Goal: Task Accomplishment & Management: Complete application form

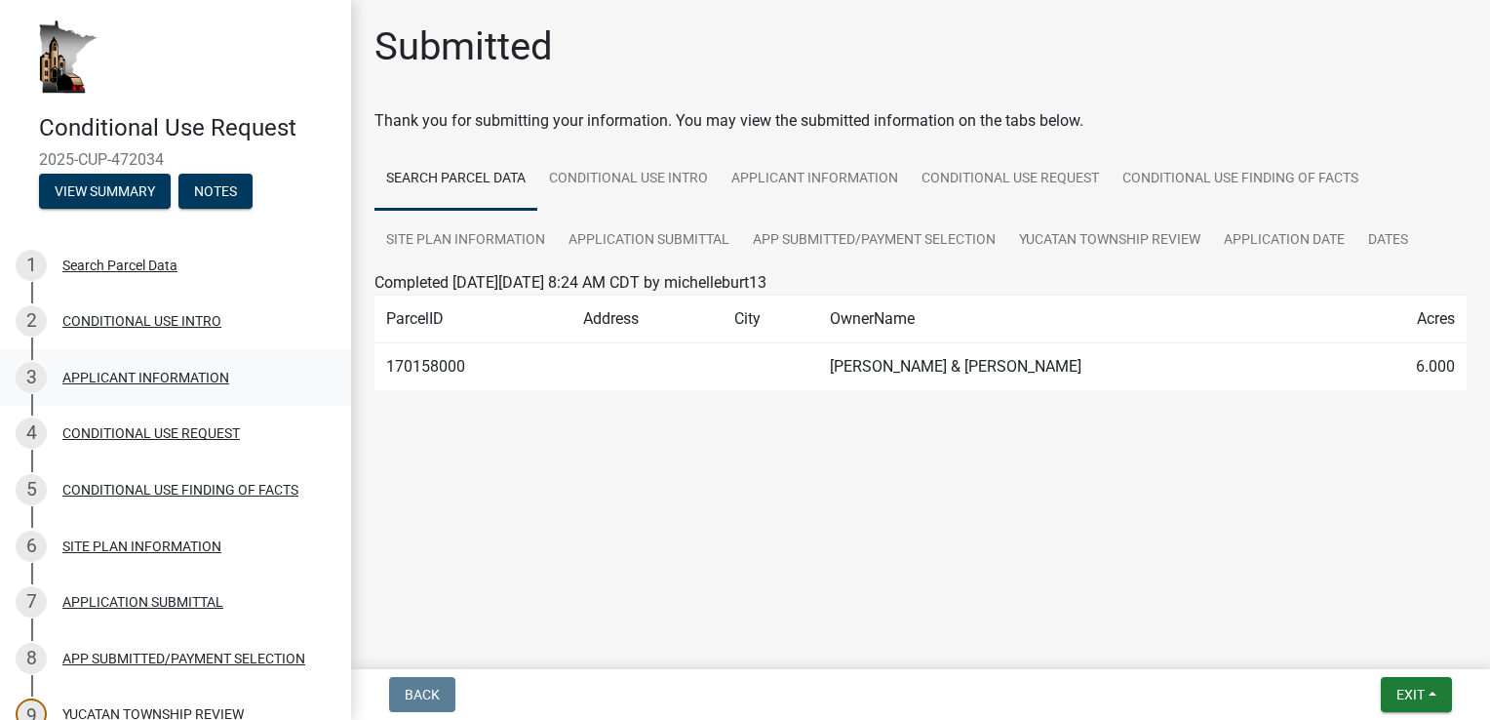
click at [138, 372] on div "APPLICANT INFORMATION" at bounding box center [145, 378] width 167 height 14
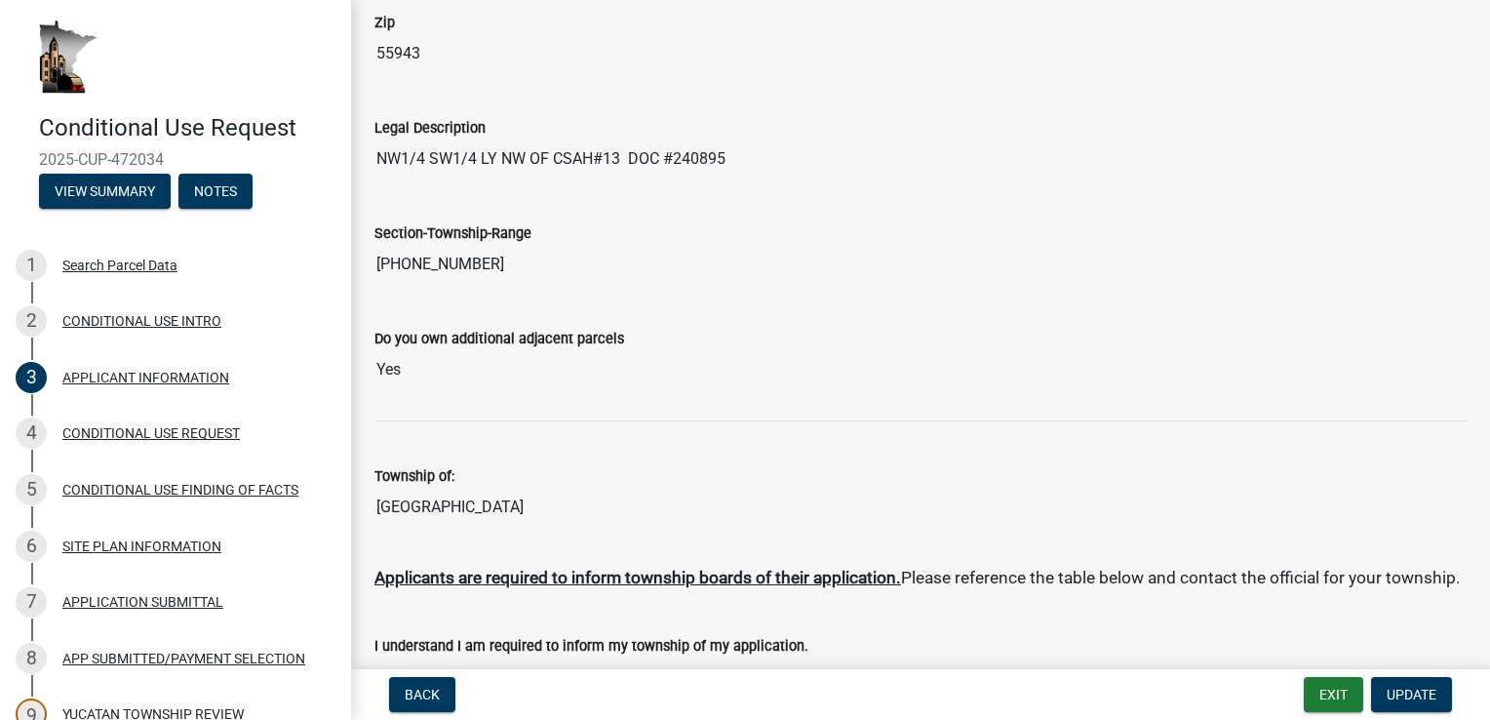
scroll to position [683, 0]
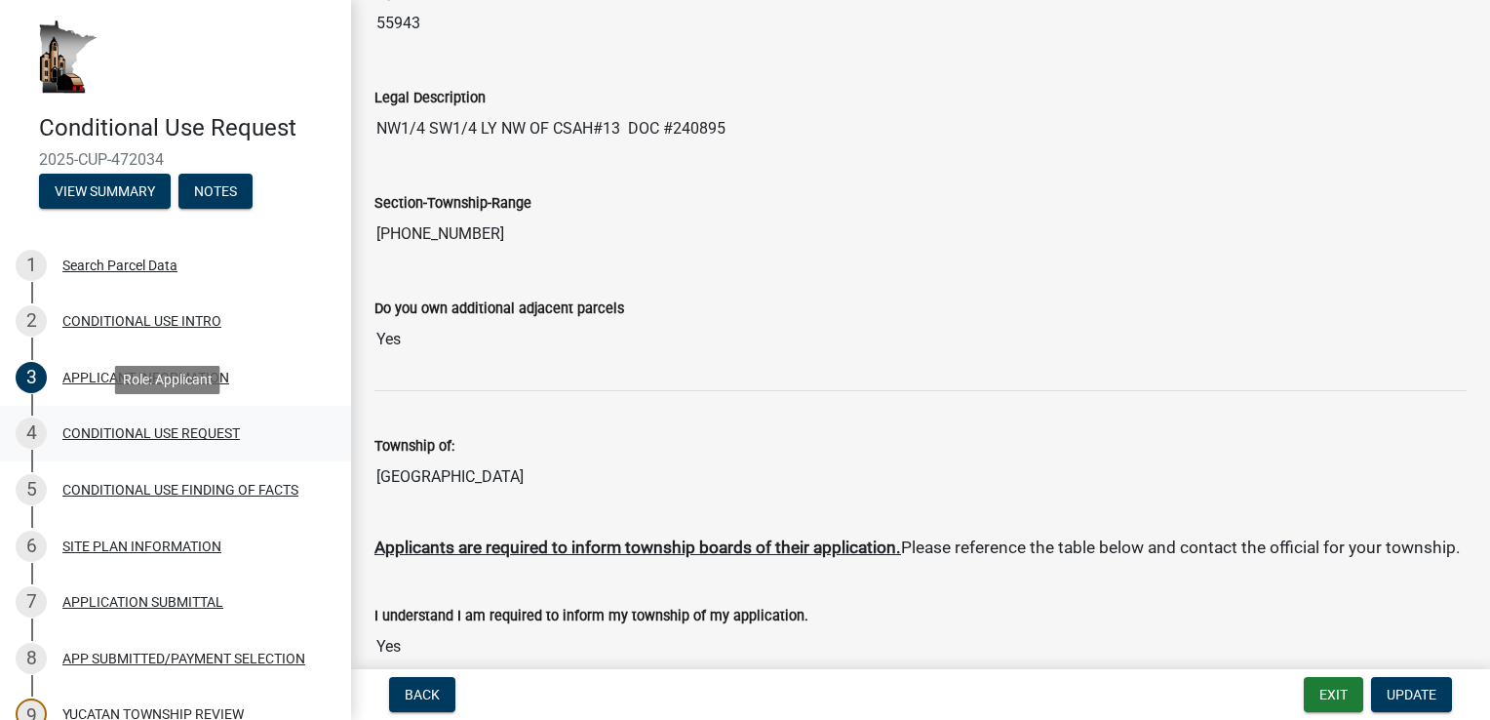
click at [117, 431] on div "CONDITIONAL USE REQUEST" at bounding box center [150, 433] width 177 height 14
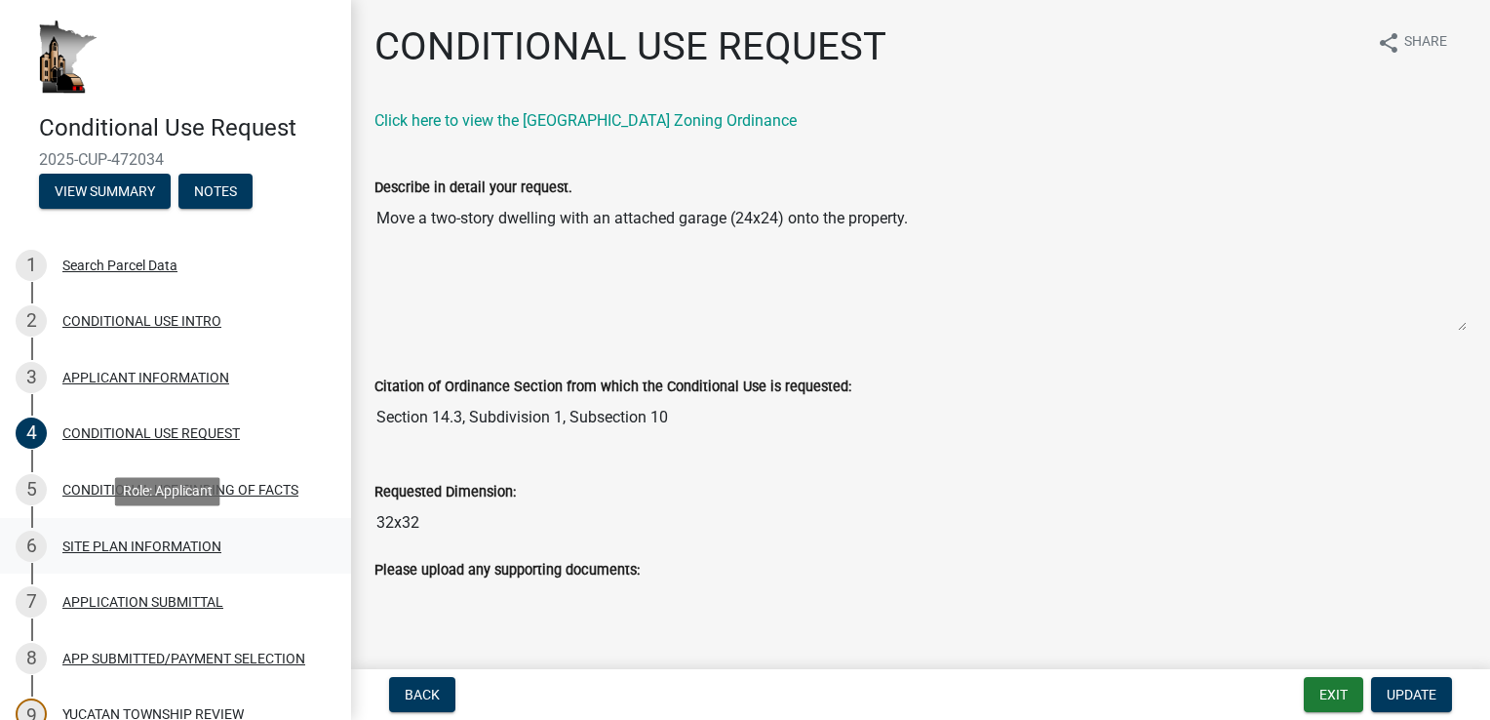
click at [110, 548] on div "SITE PLAN INFORMATION" at bounding box center [141, 546] width 159 height 14
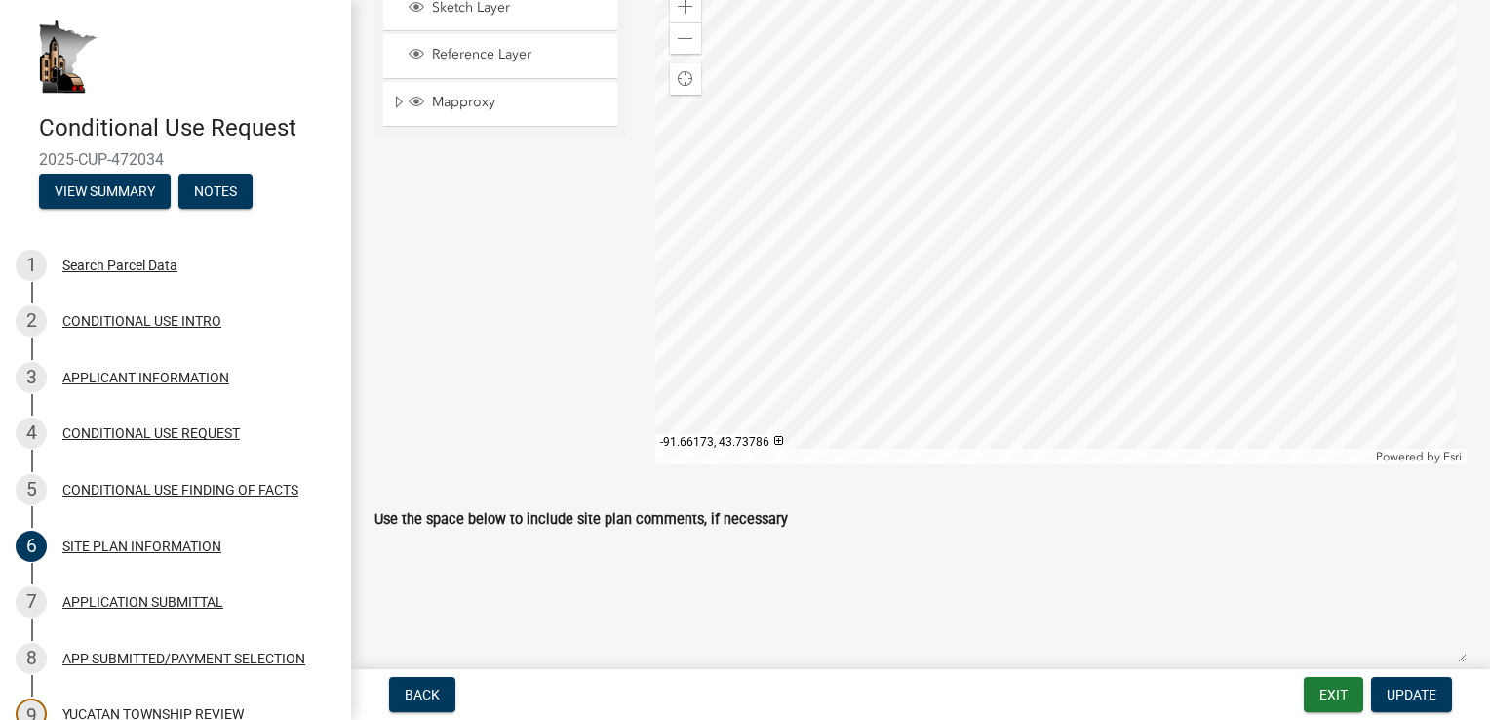
scroll to position [390, 0]
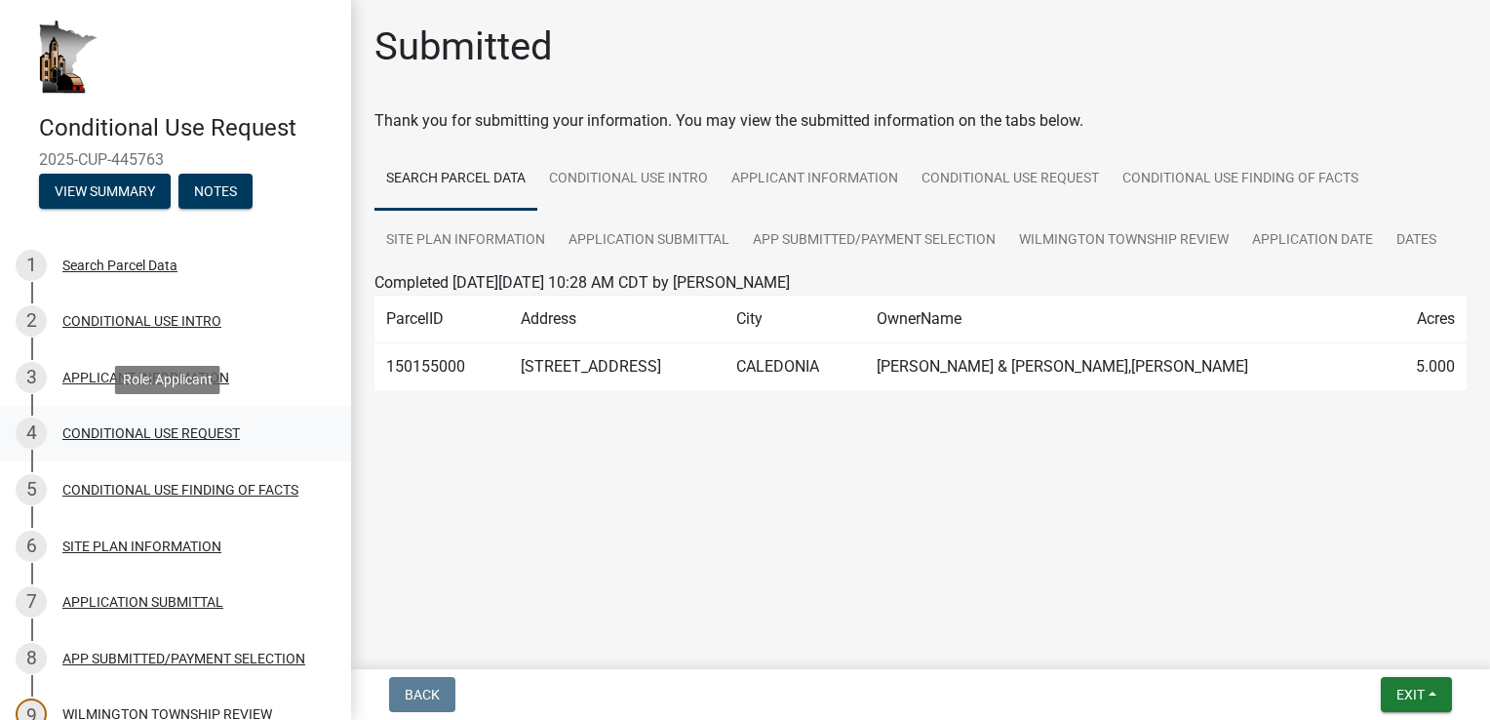
click at [103, 434] on div "CONDITIONAL USE REQUEST" at bounding box center [150, 433] width 177 height 14
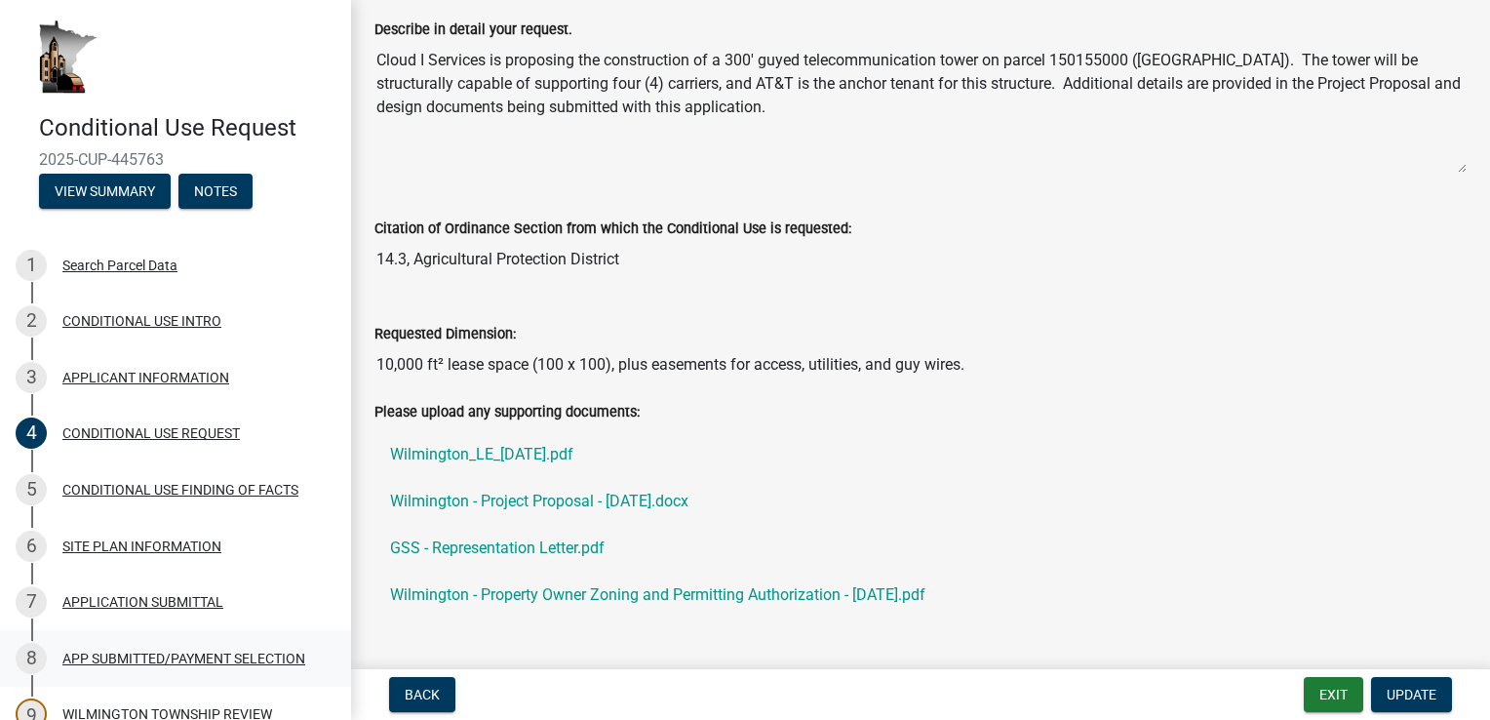
scroll to position [98, 0]
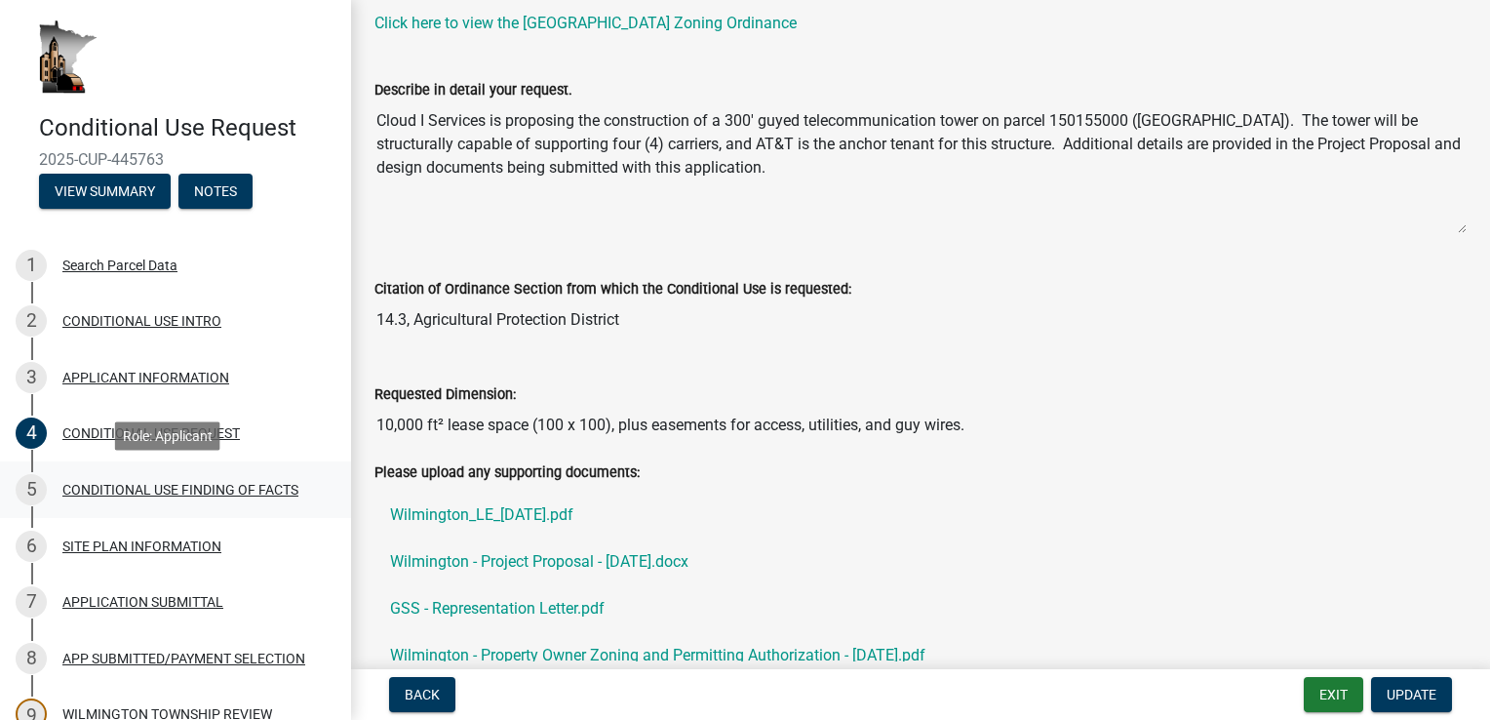
click at [121, 486] on div "CONDITIONAL USE FINDING OF FACTS" at bounding box center [180, 490] width 236 height 14
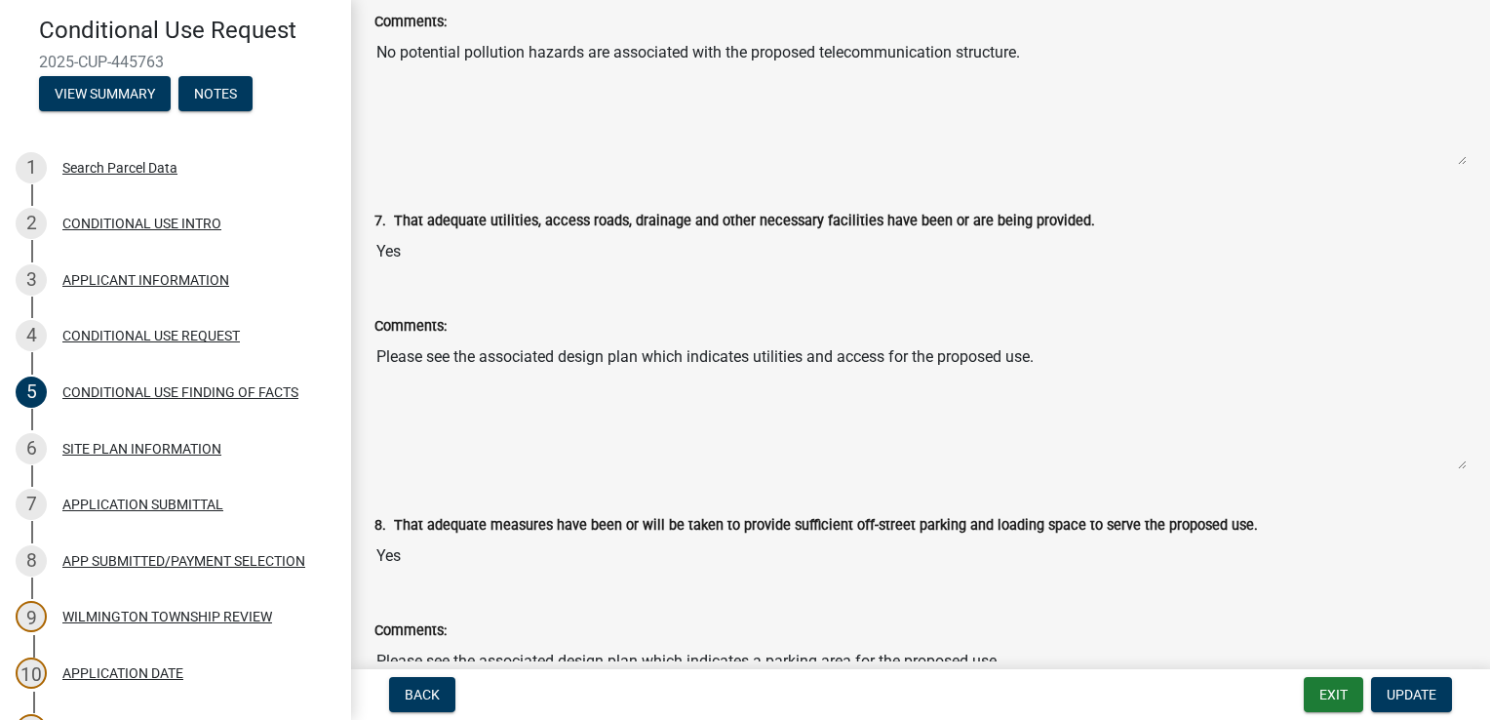
scroll to position [1950, 0]
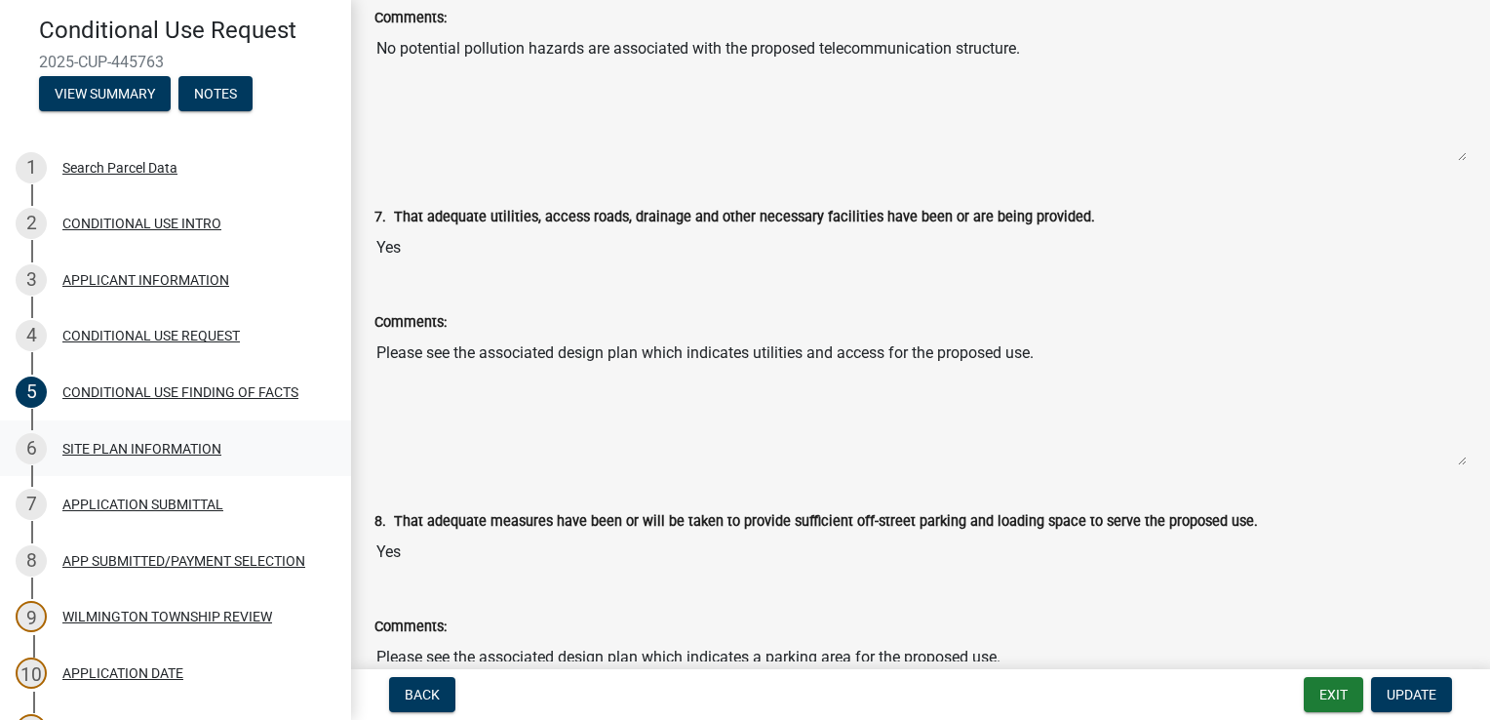
click at [70, 451] on div "SITE PLAN INFORMATION" at bounding box center [141, 449] width 159 height 14
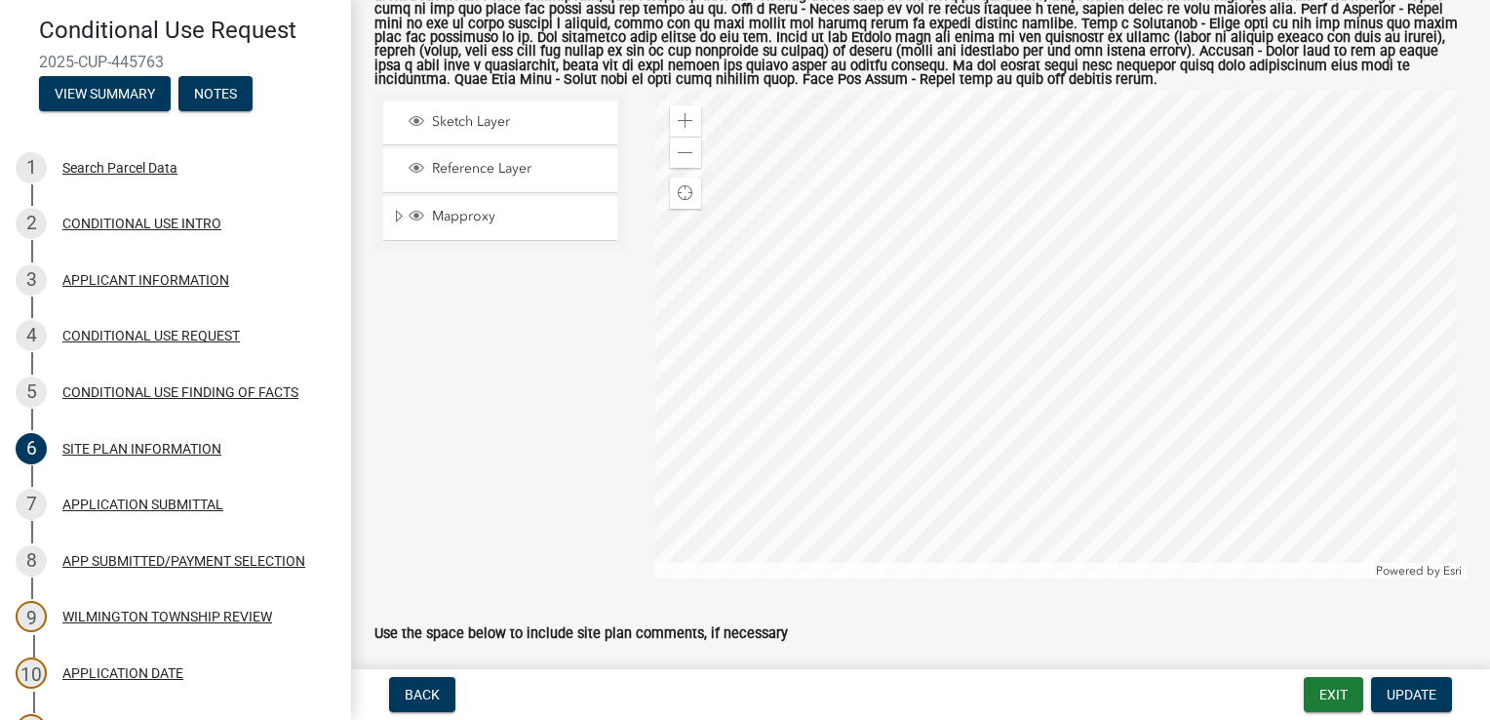
scroll to position [293, 0]
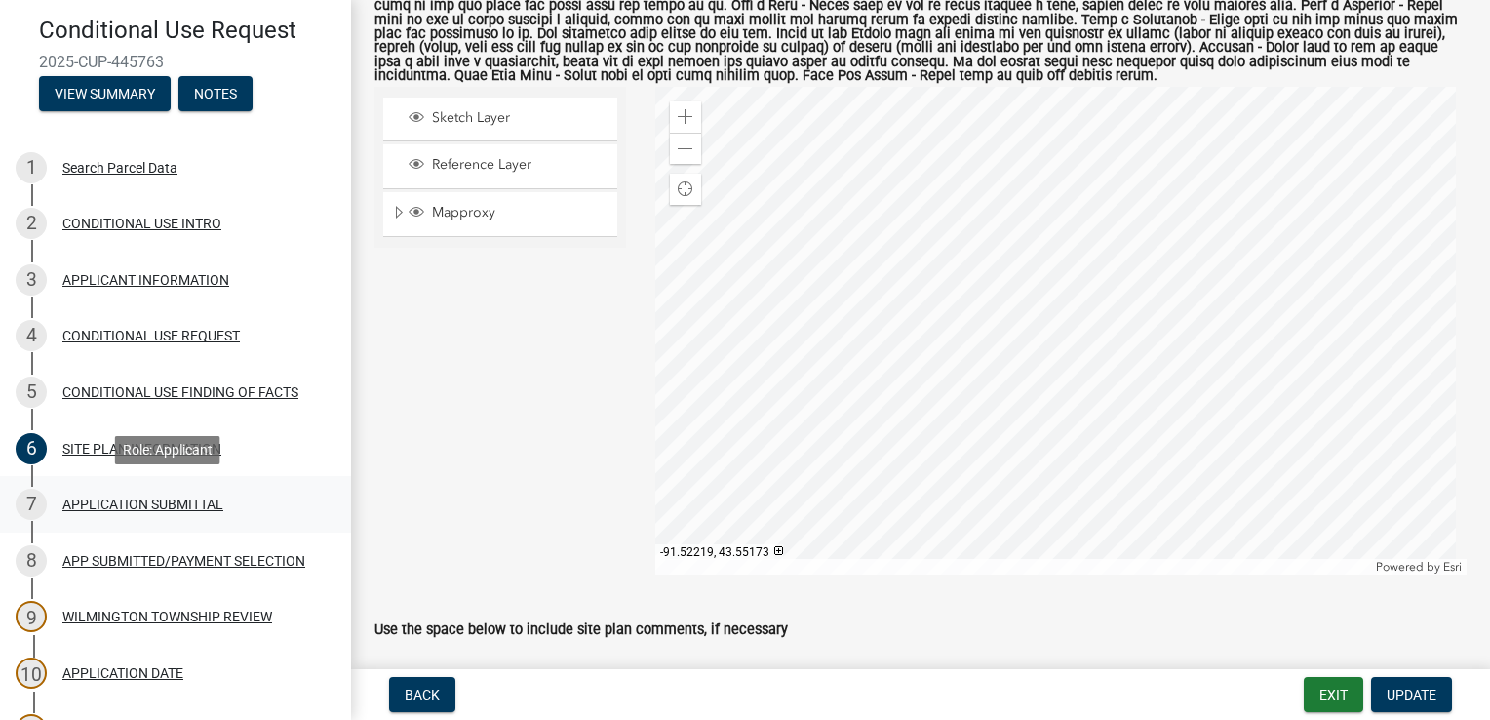
click at [121, 505] on div "APPLICATION SUBMITTAL" at bounding box center [142, 504] width 161 height 14
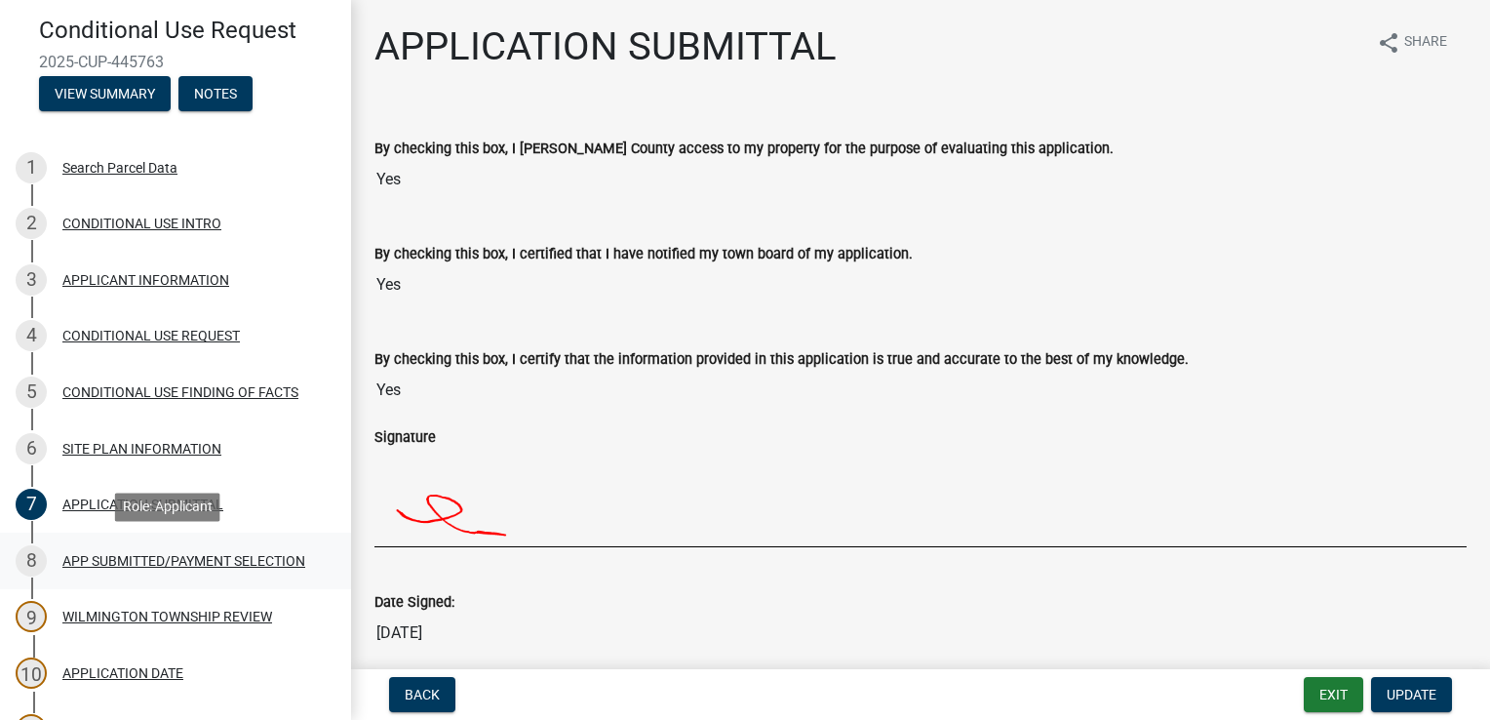
click at [108, 562] on div "APP SUBMITTED/PAYMENT SELECTION" at bounding box center [183, 561] width 243 height 14
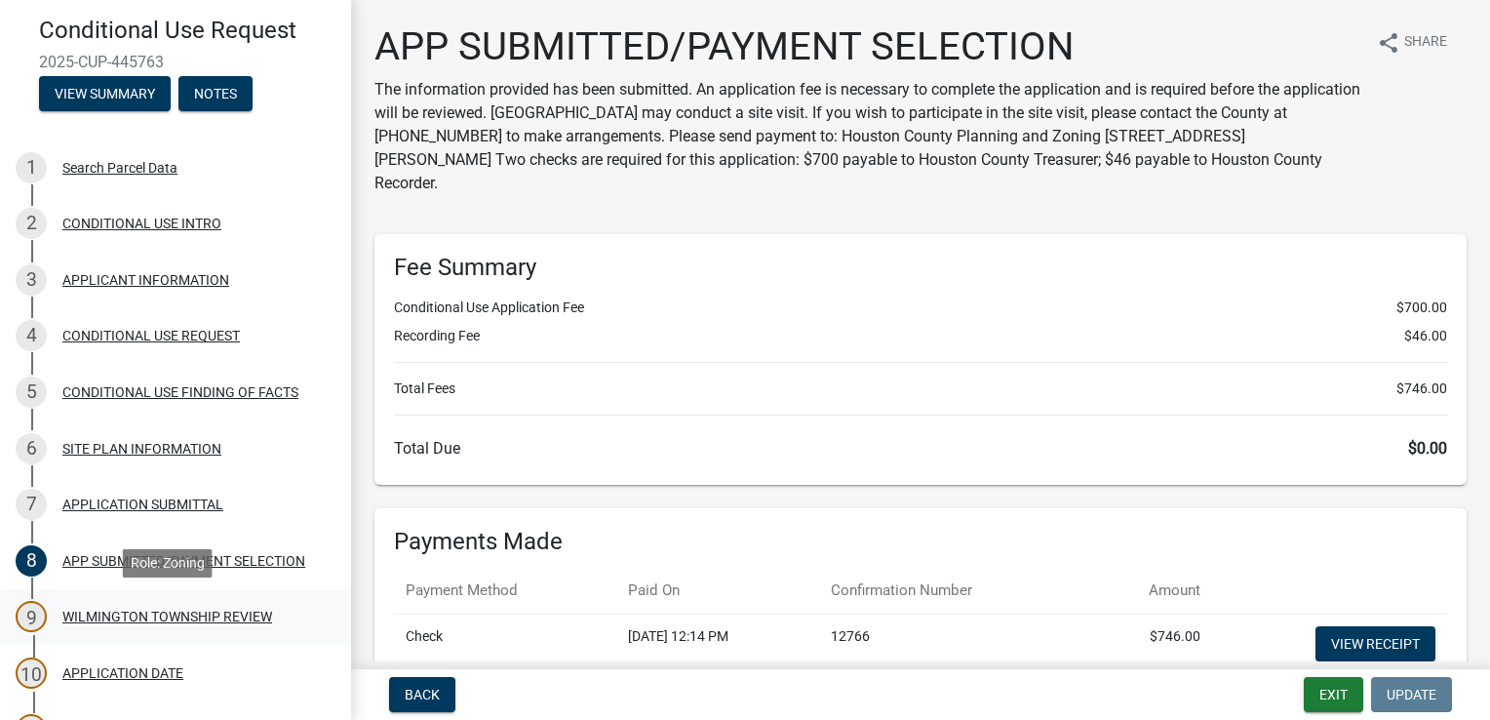
click at [104, 618] on div "WILMINGTON TOWNSHIP REVIEW" at bounding box center [167, 617] width 210 height 14
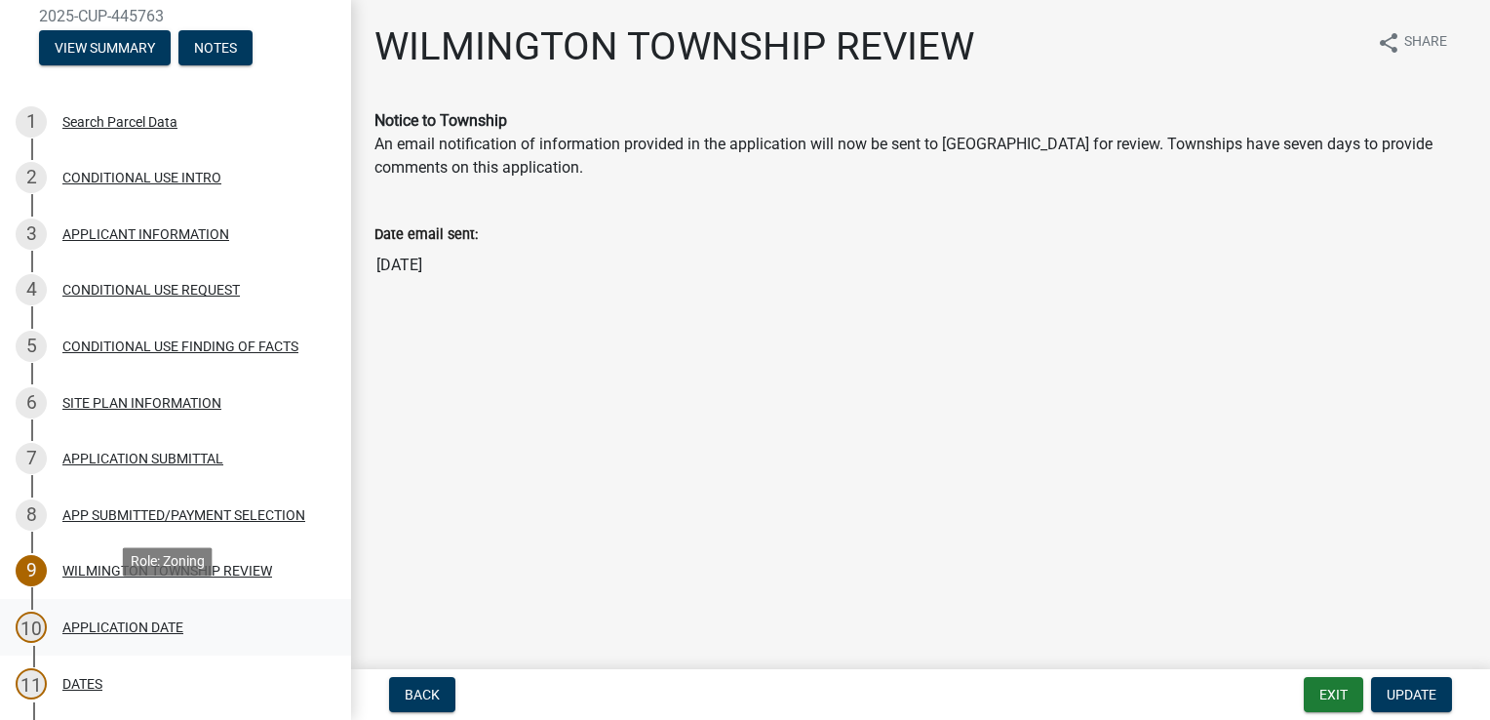
scroll to position [98, 0]
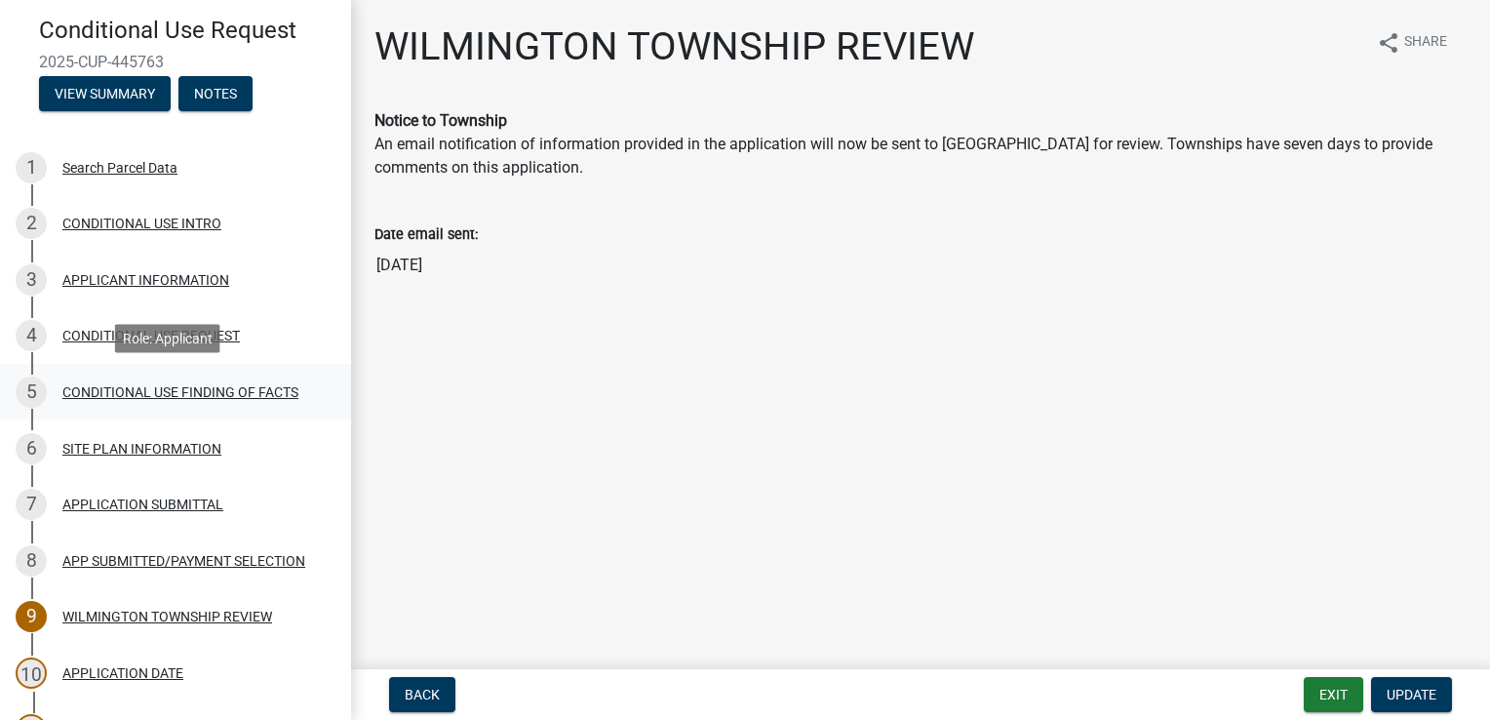
click at [152, 397] on div "CONDITIONAL USE FINDING OF FACTS" at bounding box center [180, 392] width 236 height 14
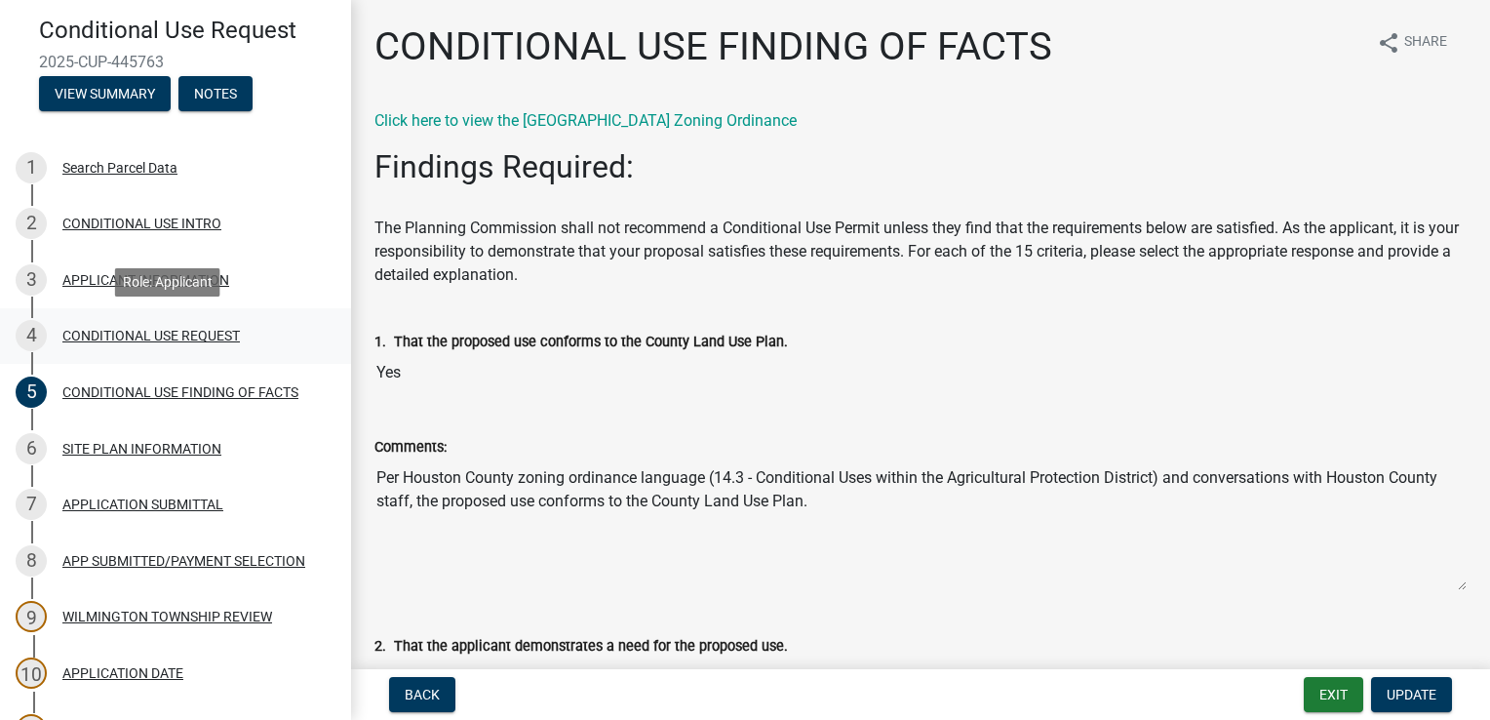
click at [100, 334] on div "CONDITIONAL USE REQUEST" at bounding box center [150, 336] width 177 height 14
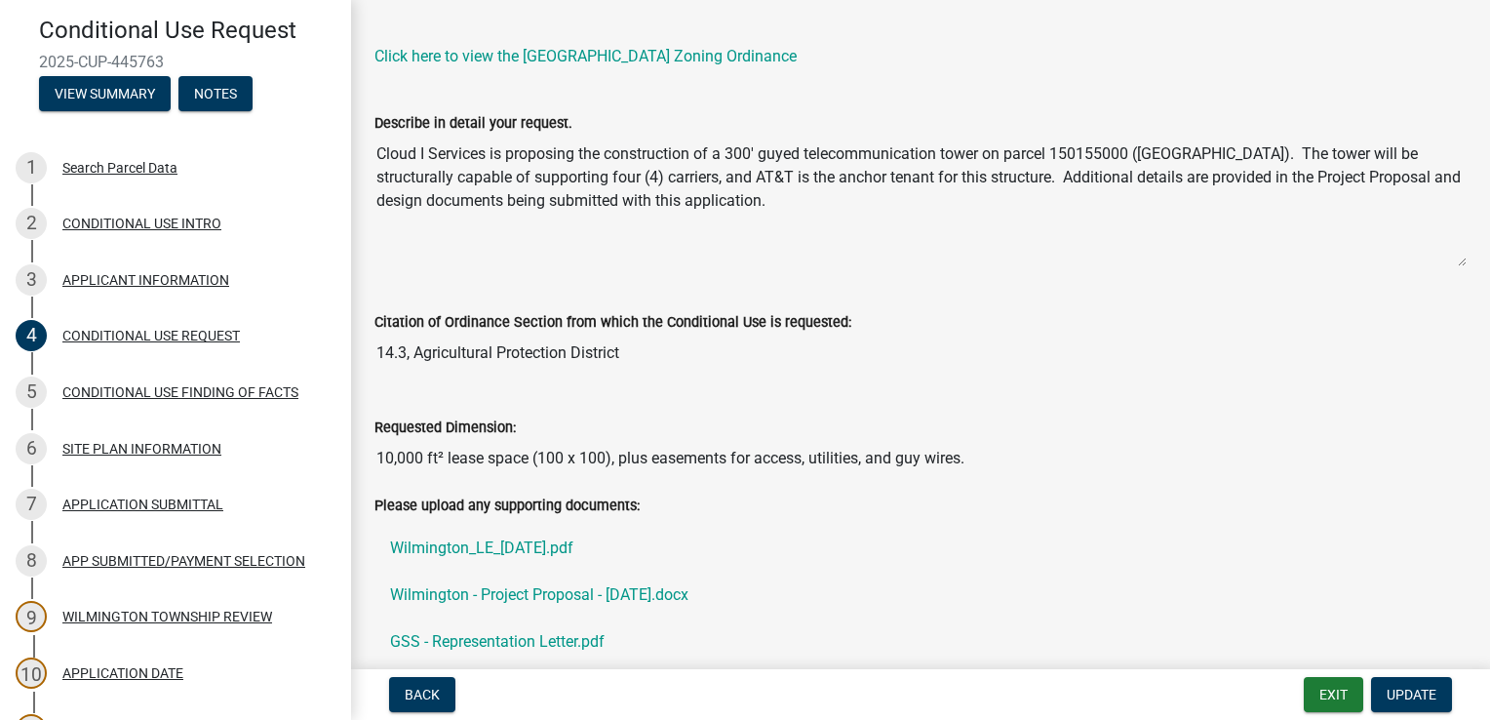
scroll to position [0, 0]
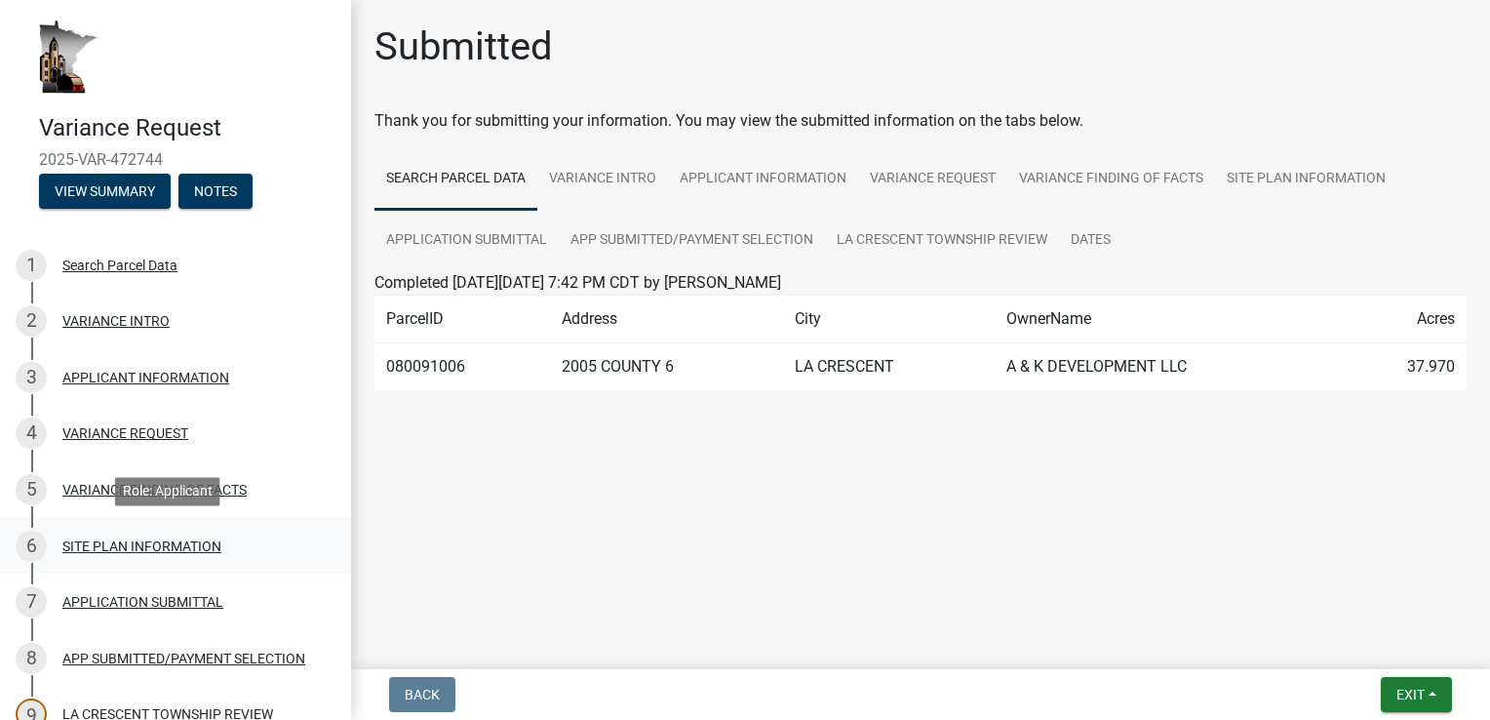
click at [122, 543] on div "SITE PLAN INFORMATION" at bounding box center [141, 546] width 159 height 14
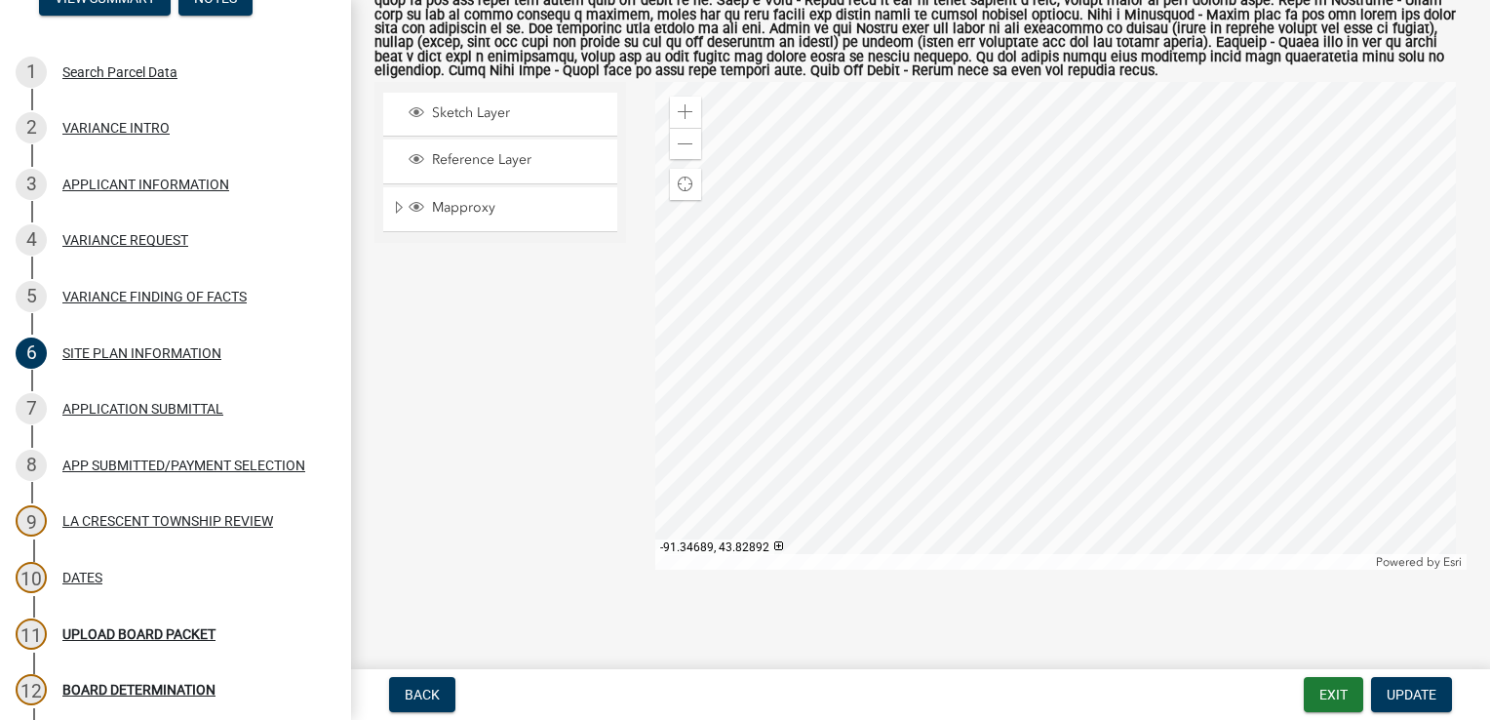
scroll to position [195, 0]
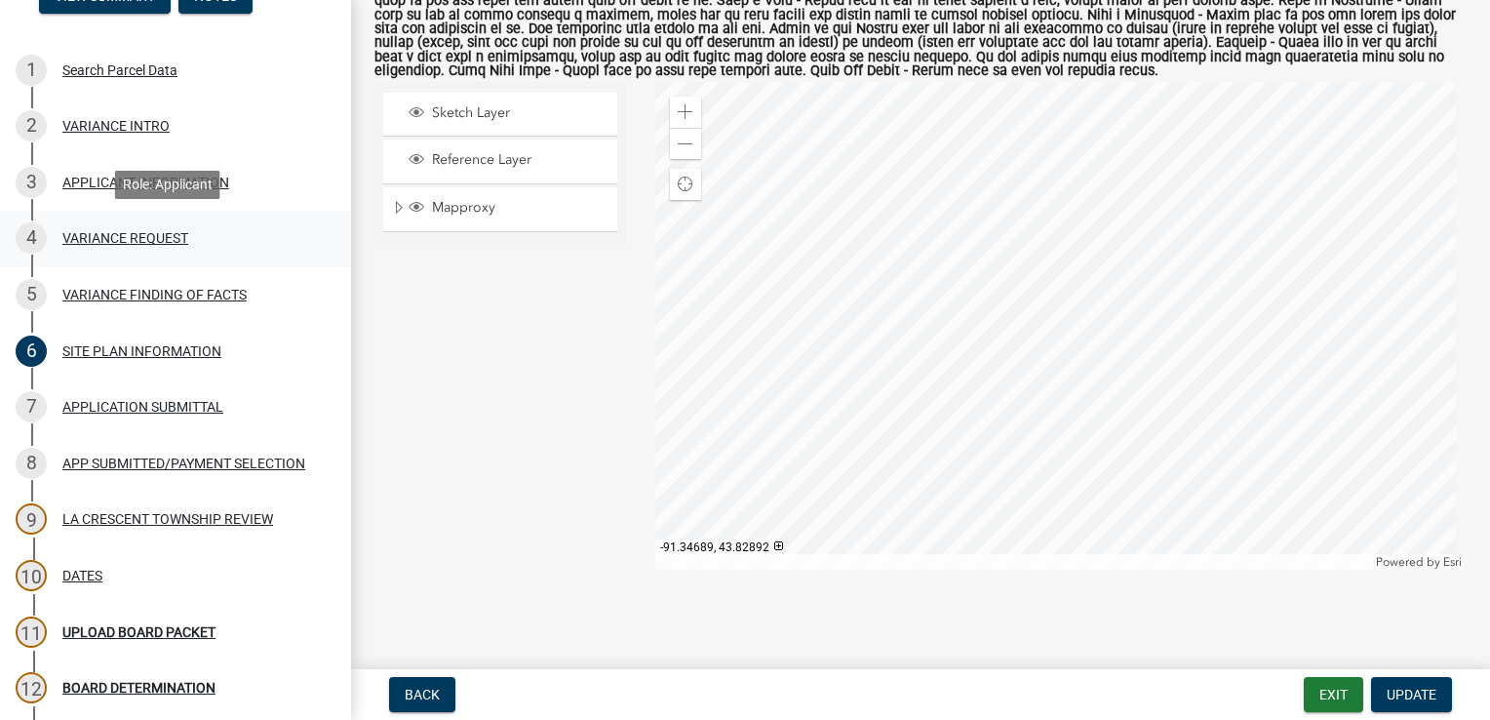
click at [90, 242] on div "VARIANCE REQUEST" at bounding box center [125, 238] width 126 height 14
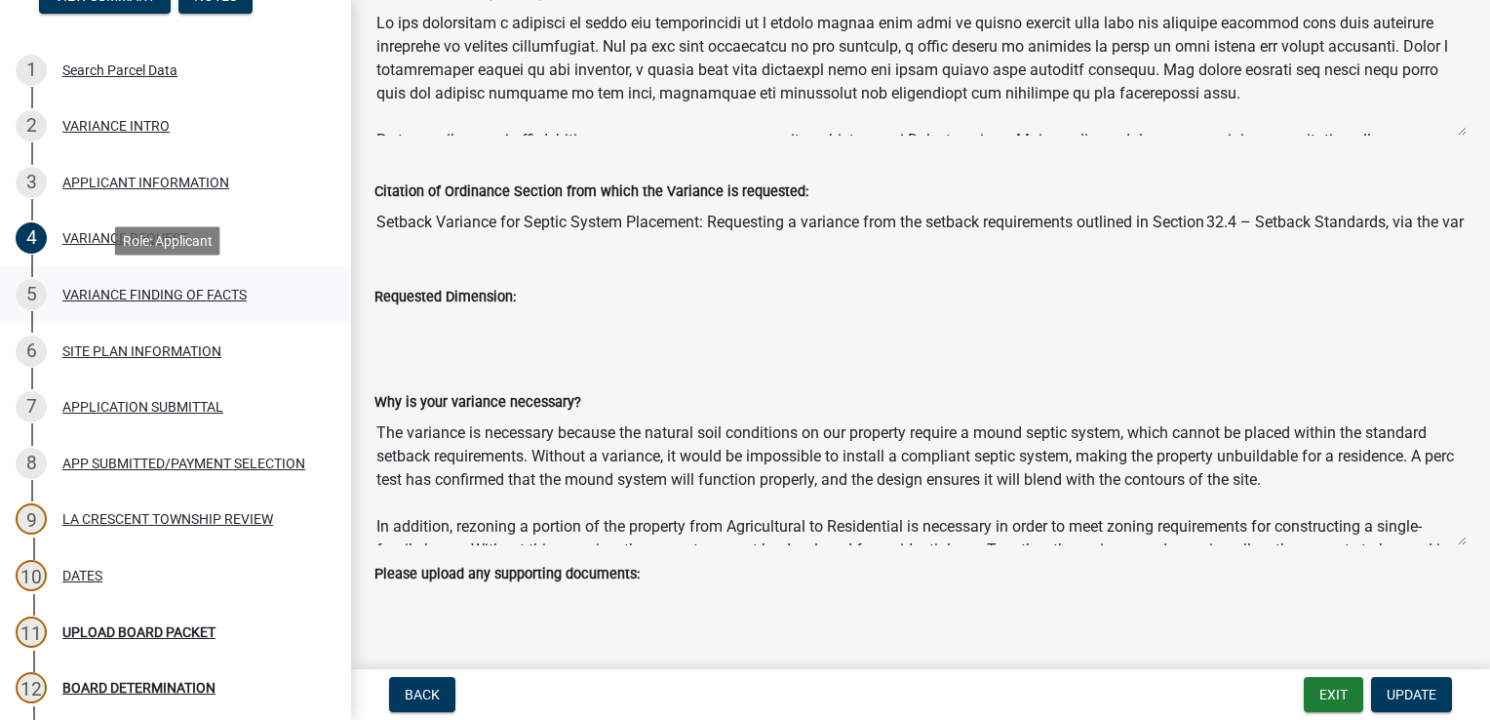
click at [143, 296] on div "VARIANCE FINDING OF FACTS" at bounding box center [154, 295] width 184 height 14
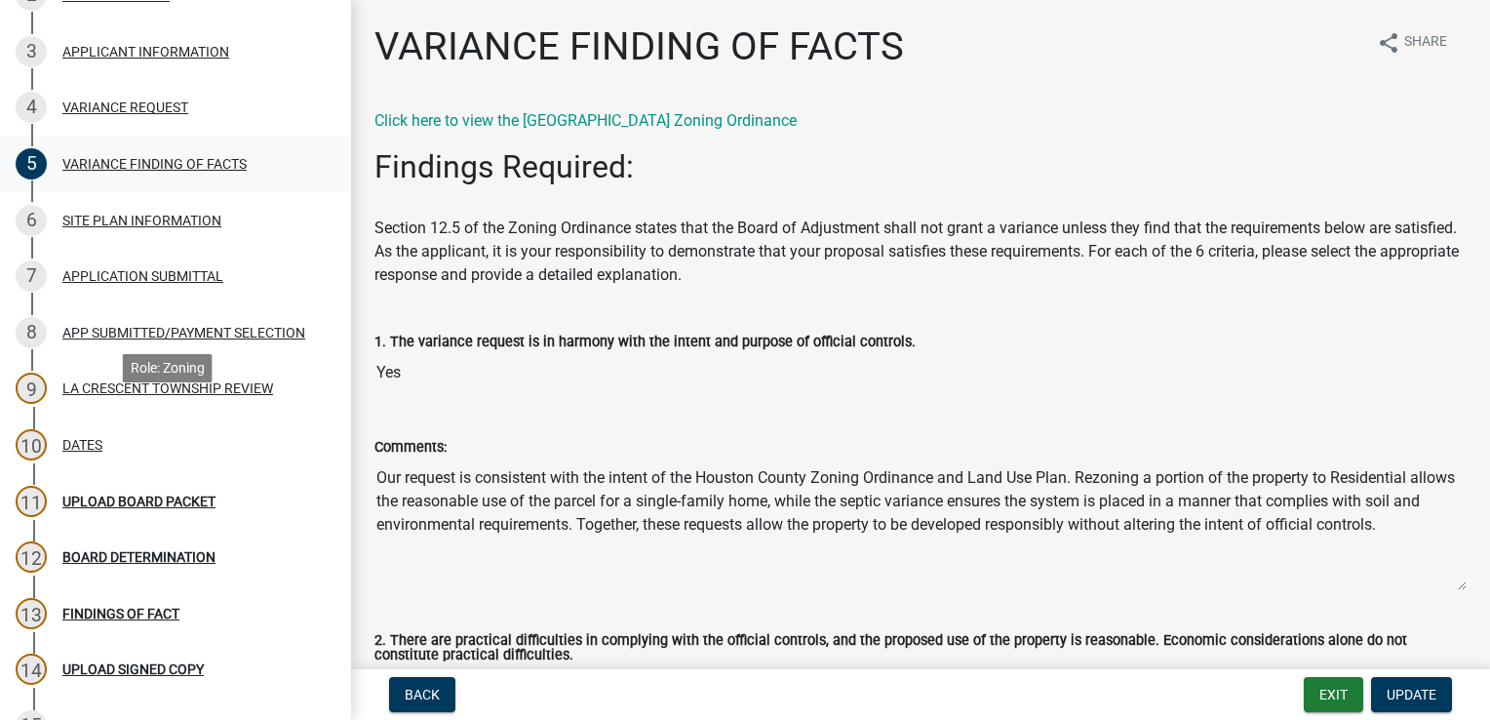
scroll to position [293, 0]
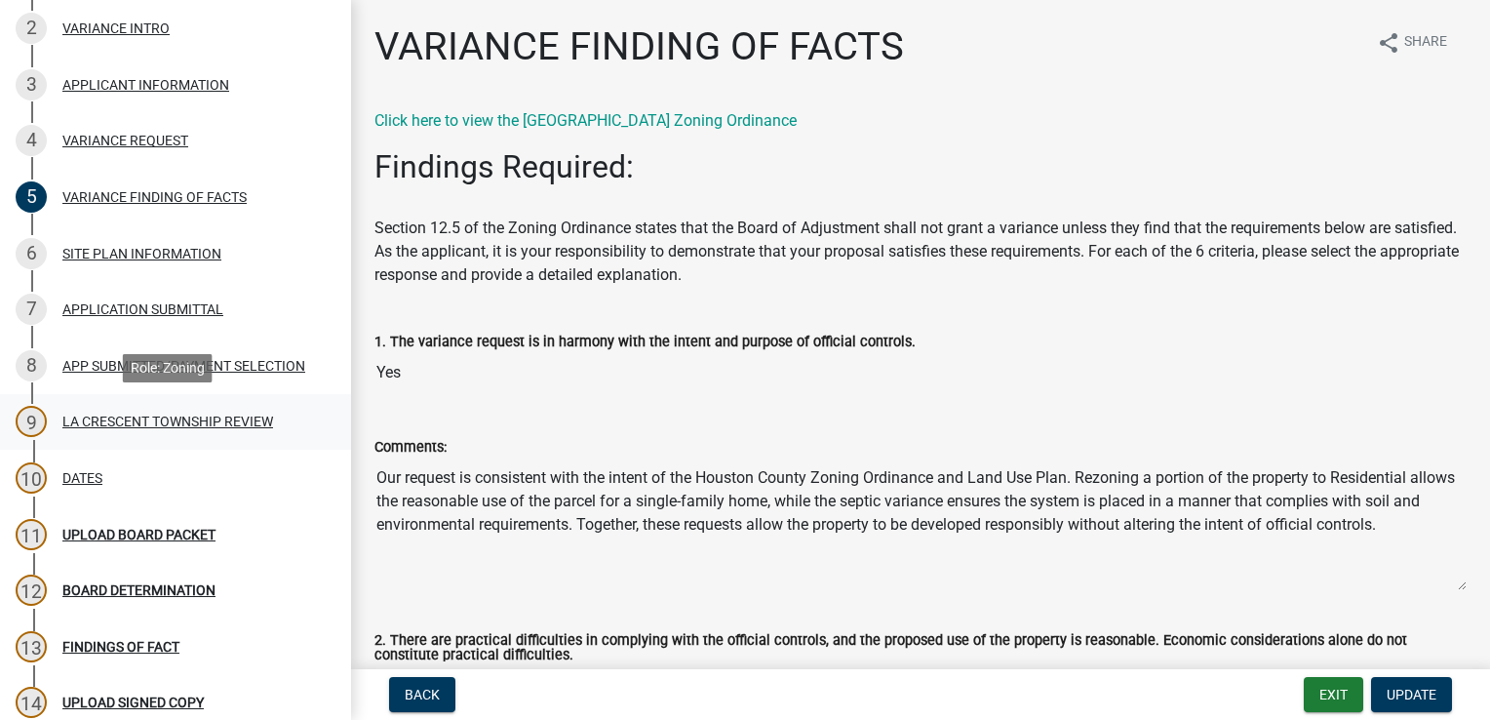
click at [129, 423] on div "LA CRESCENT TOWNSHIP REVIEW" at bounding box center [167, 421] width 211 height 14
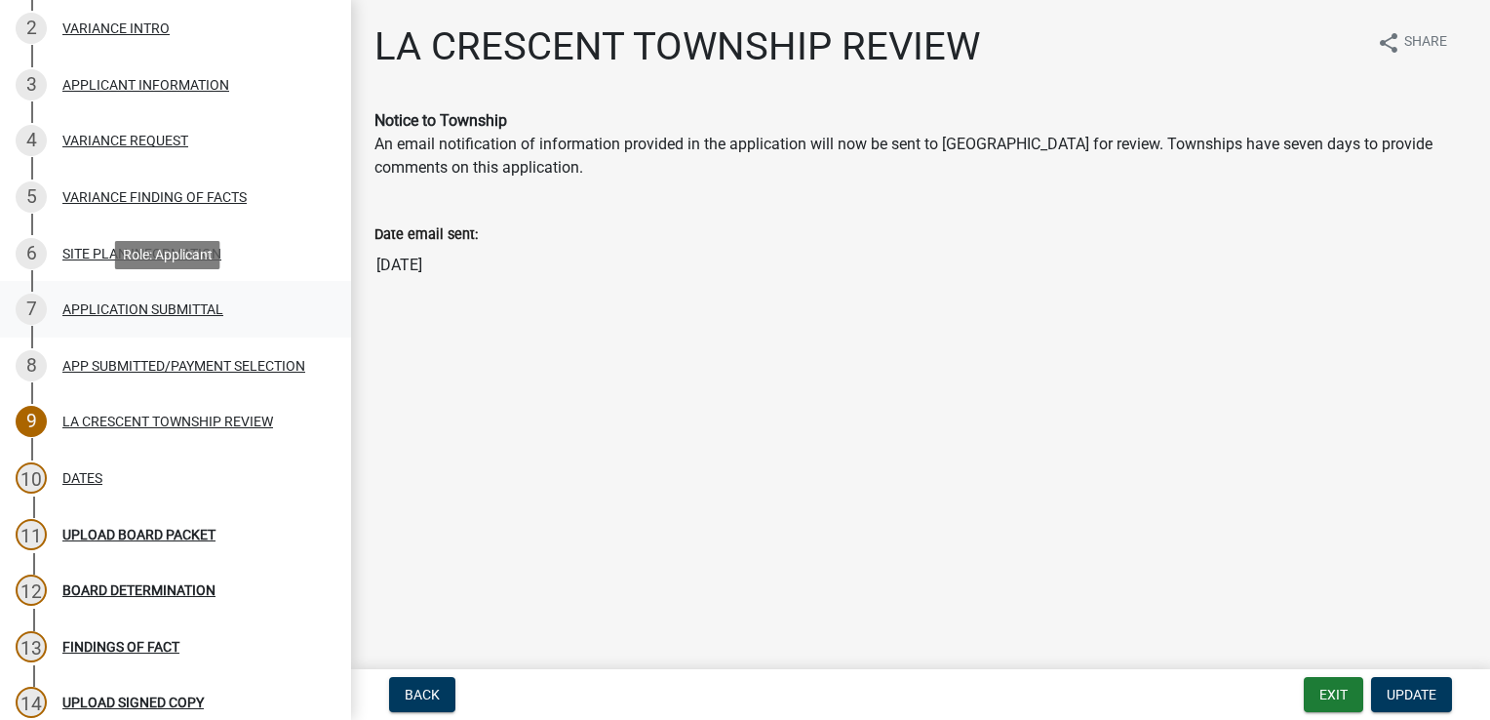
click at [78, 310] on div "APPLICATION SUBMITTAL" at bounding box center [142, 309] width 161 height 14
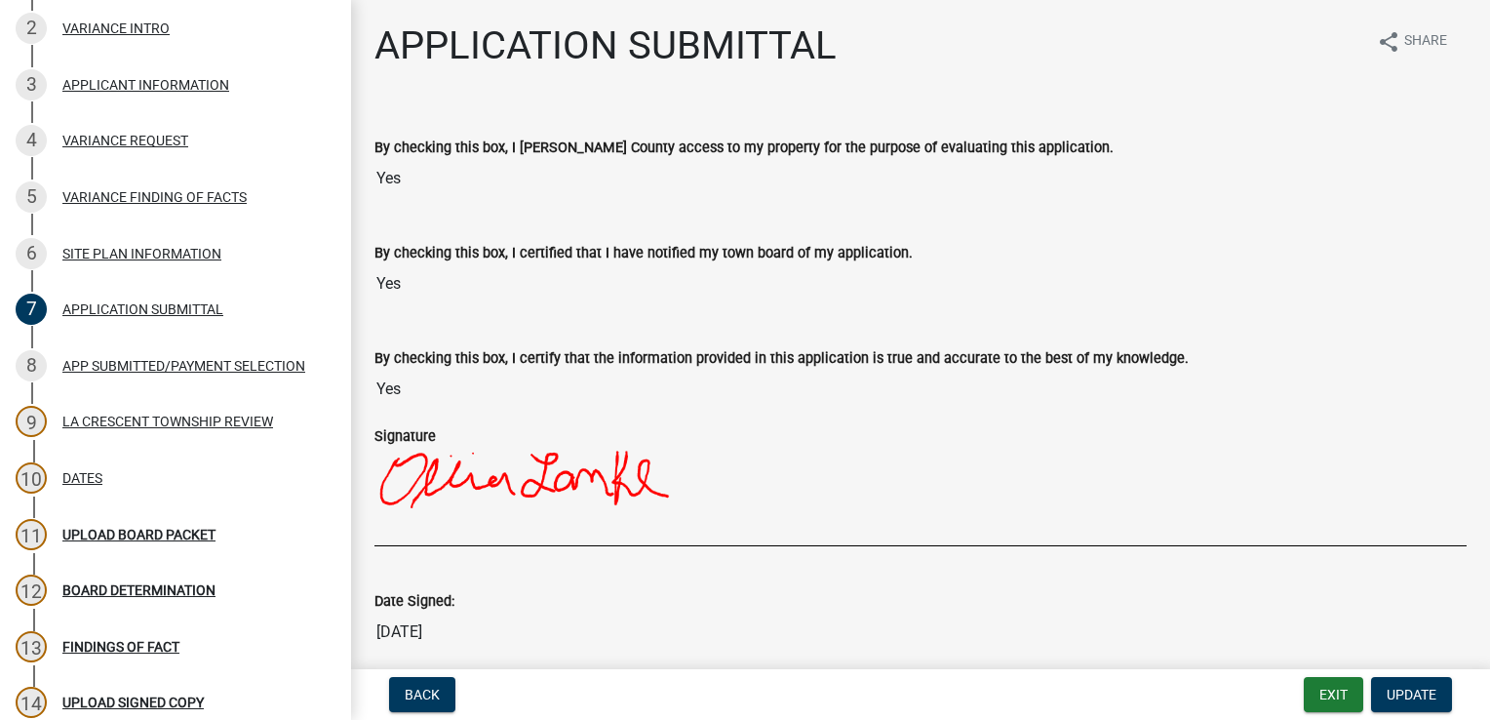
scroll to position [0, 0]
click at [99, 250] on div "SITE PLAN INFORMATION" at bounding box center [141, 254] width 159 height 14
